Goal: Find specific page/section: Find specific page/section

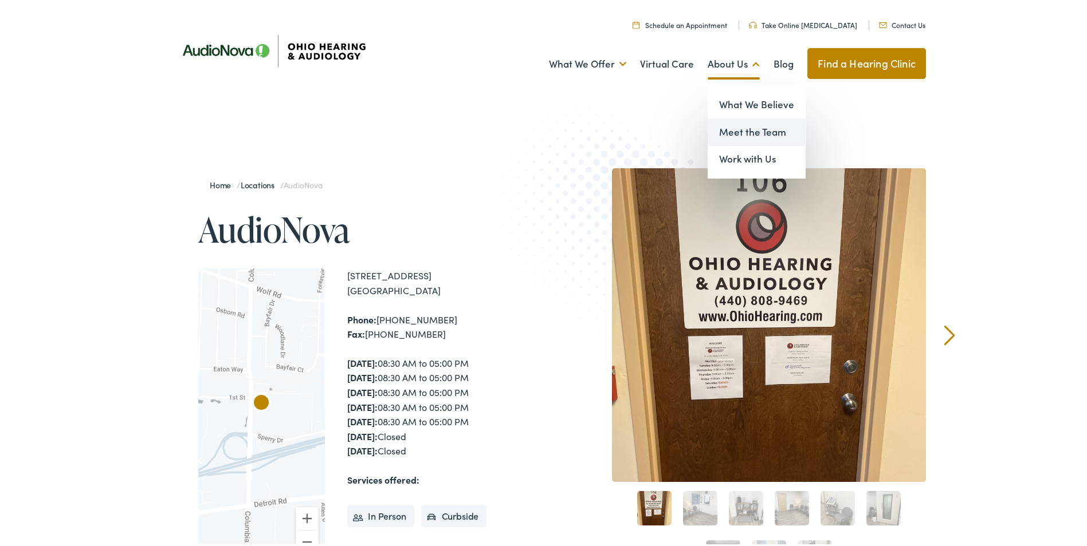
click at [737, 128] on link "Meet the Team" at bounding box center [756, 129] width 98 height 27
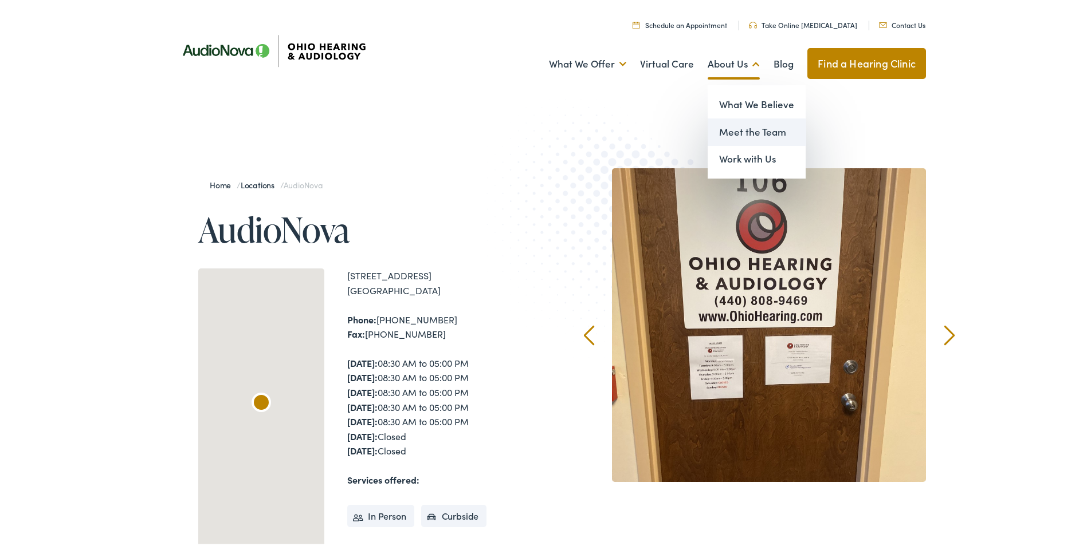
click at [739, 126] on link "Meet the Team" at bounding box center [756, 129] width 98 height 27
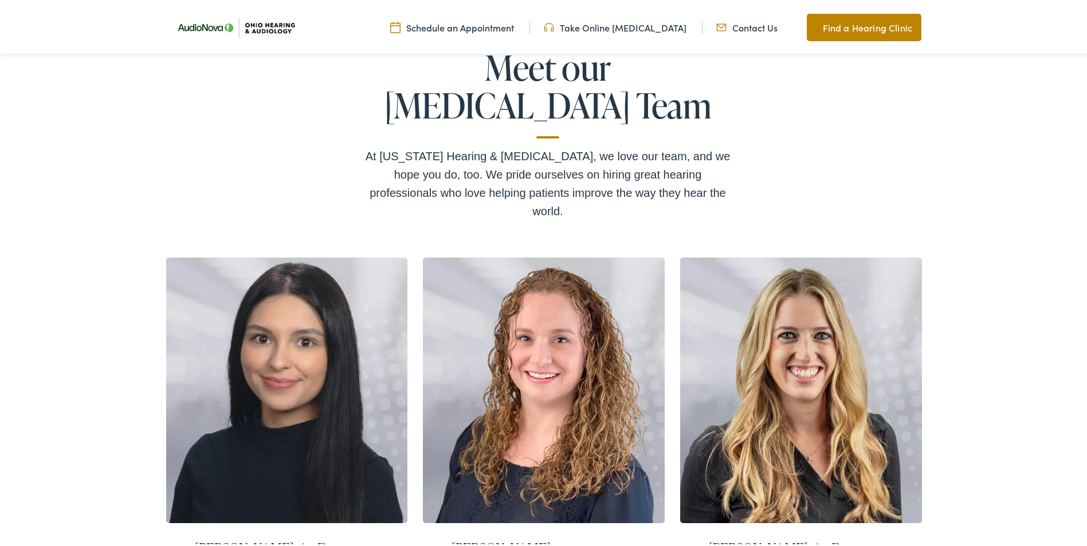
scroll to position [145, 0]
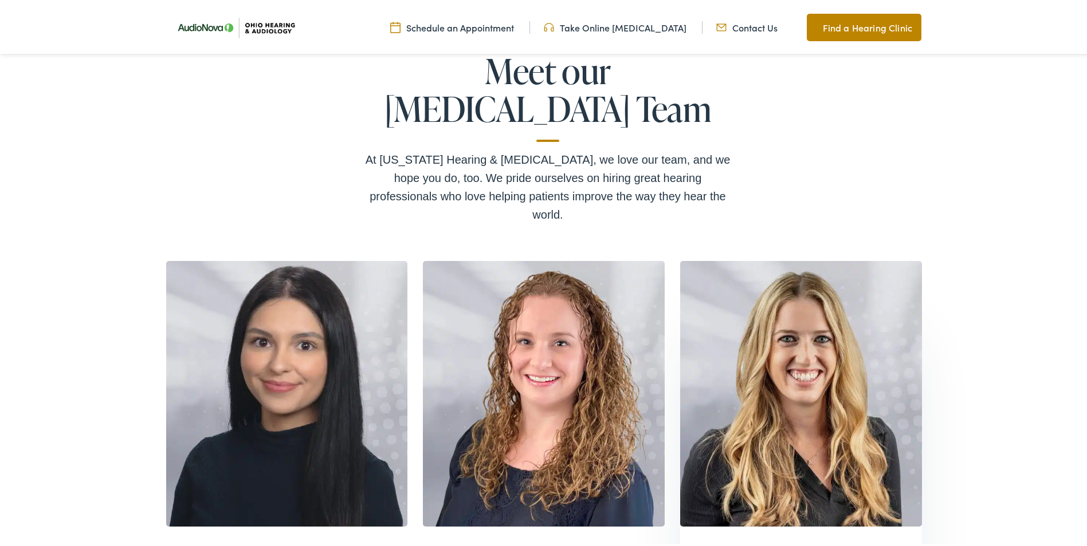
click at [795, 542] on h2 "Alison Riegle, Au.D." at bounding box center [801, 550] width 184 height 17
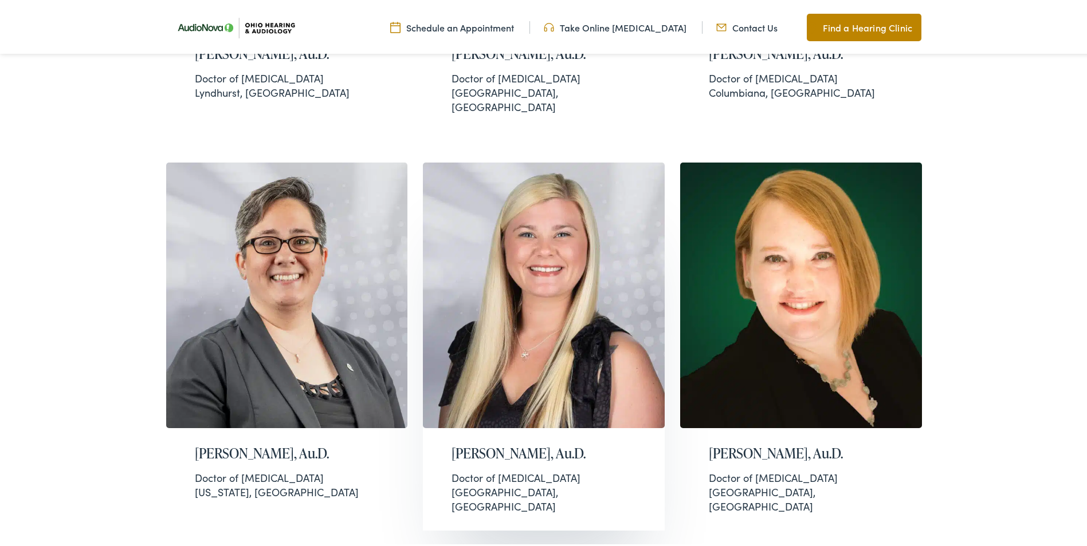
scroll to position [1463, 0]
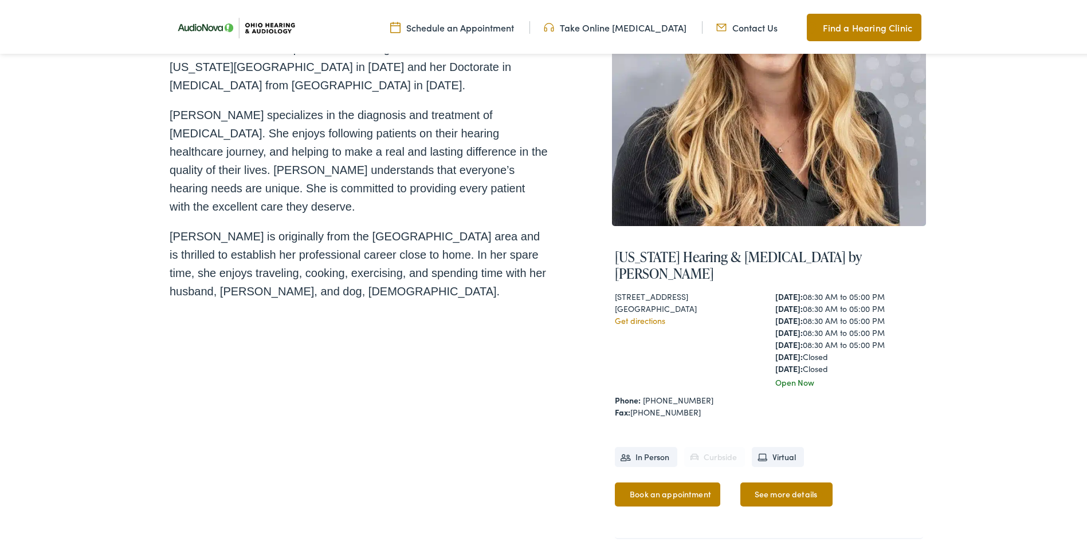
scroll to position [229, 0]
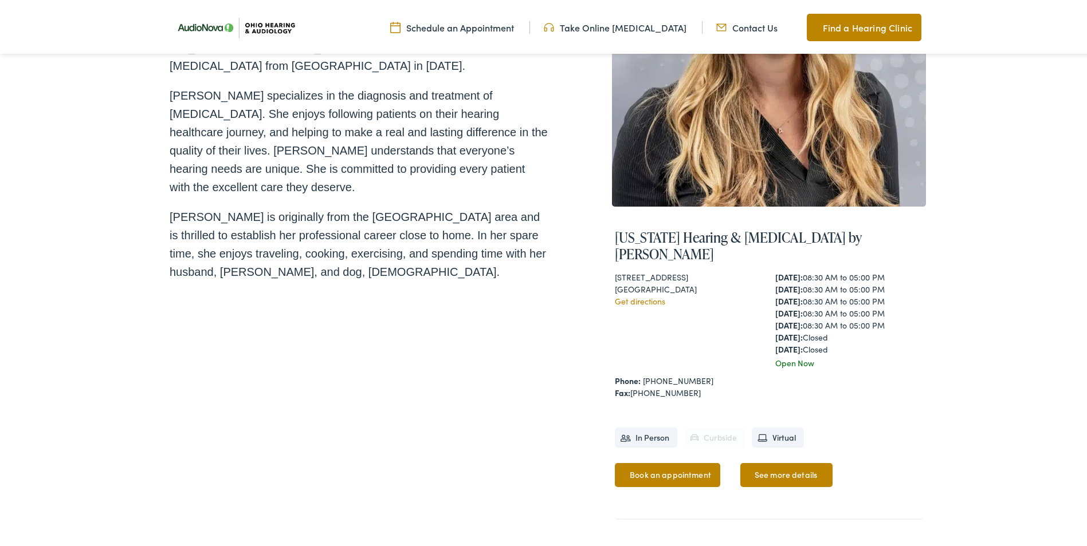
click at [774, 426] on li "Virtual" at bounding box center [777, 436] width 52 height 20
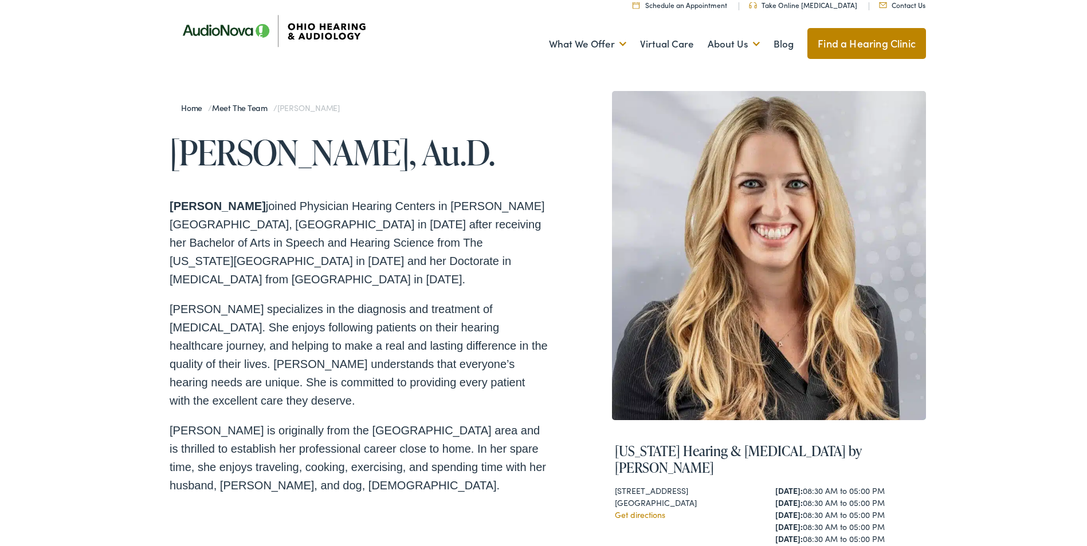
scroll to position [0, 0]
